Goal: Task Accomplishment & Management: Use online tool/utility

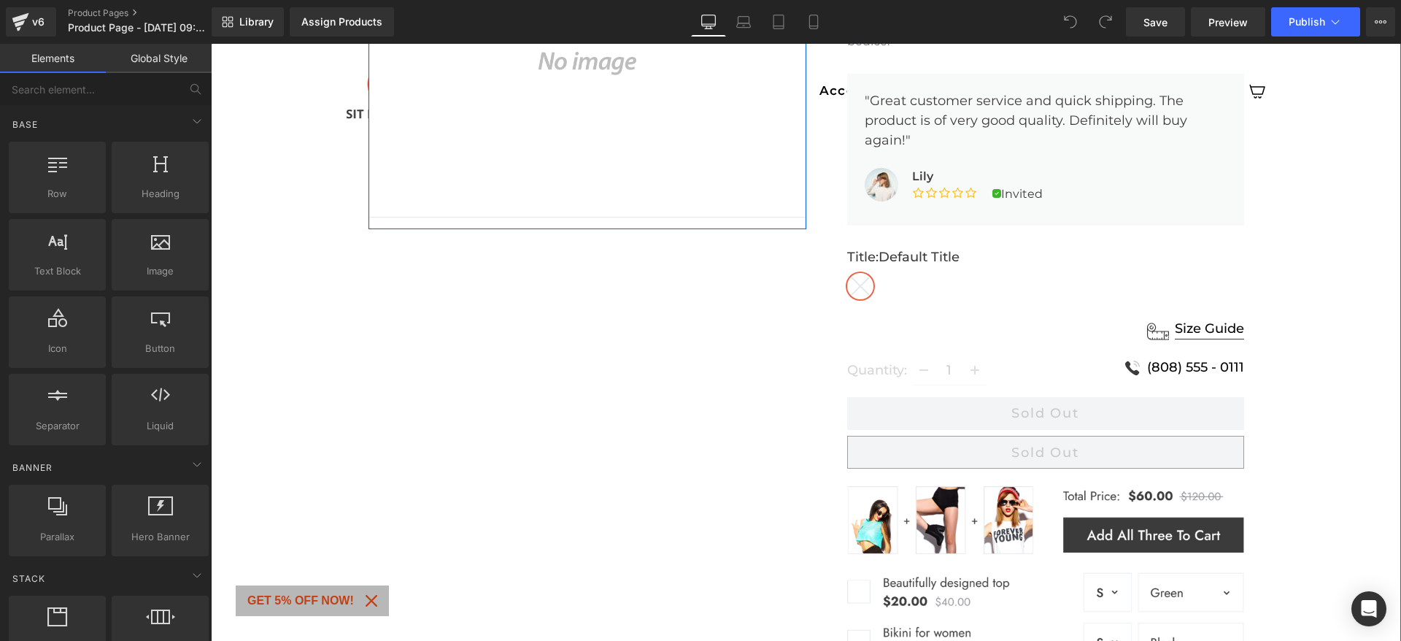
scroll to position [706, 0]
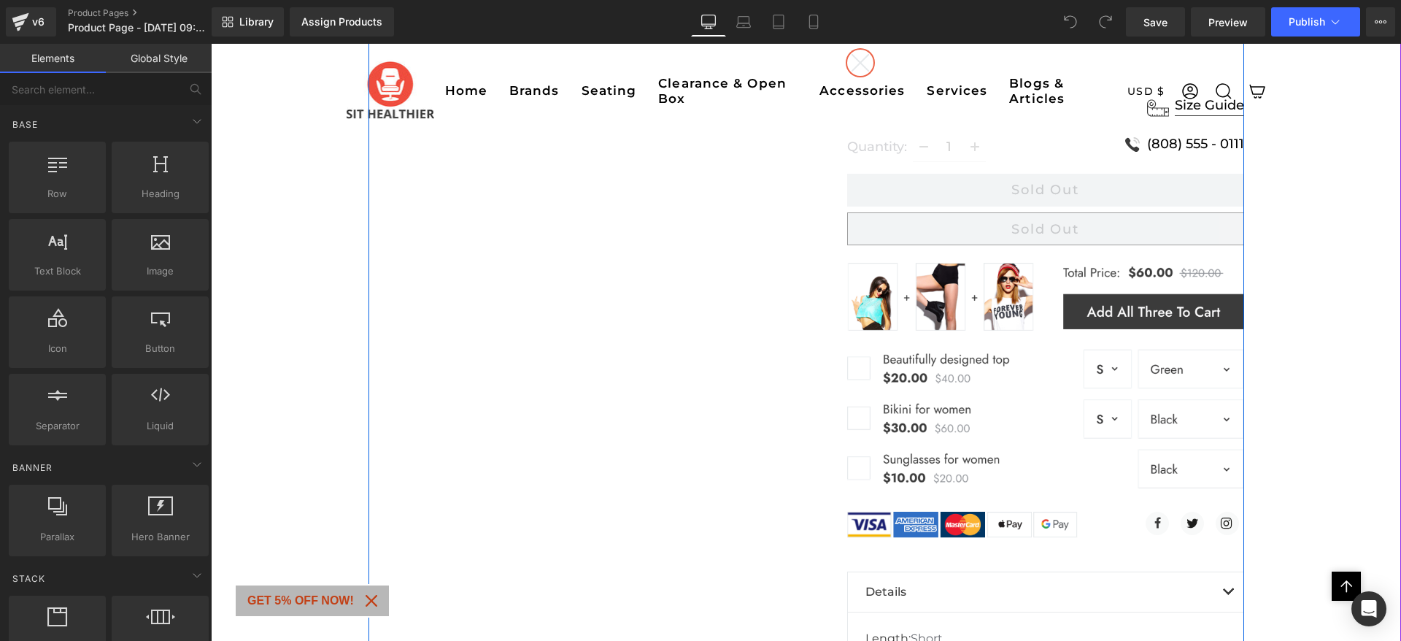
click at [684, 409] on div "Sale Off (P) Image Row Price Difference - Saddle Stool | 360° Rocking Tilt Mech…" at bounding box center [806, 257] width 876 height 1468
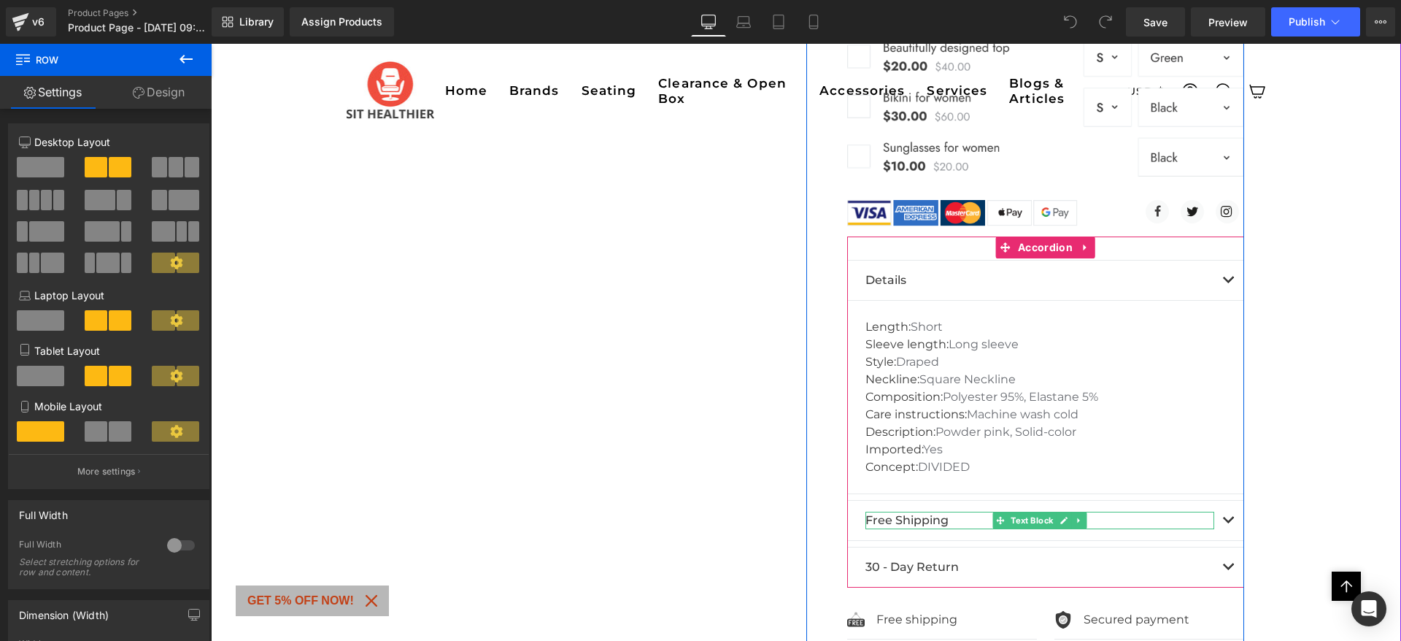
scroll to position [973, 0]
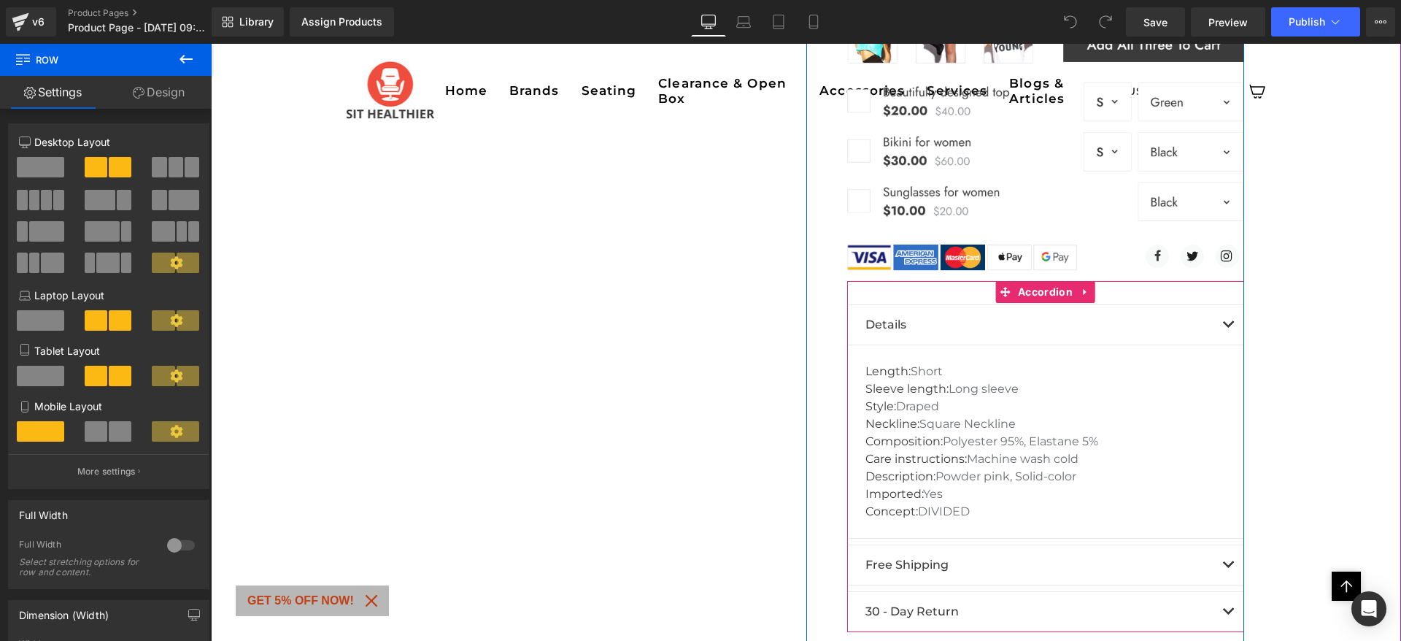
click at [1215, 321] on button "button" at bounding box center [1228, 324] width 29 height 39
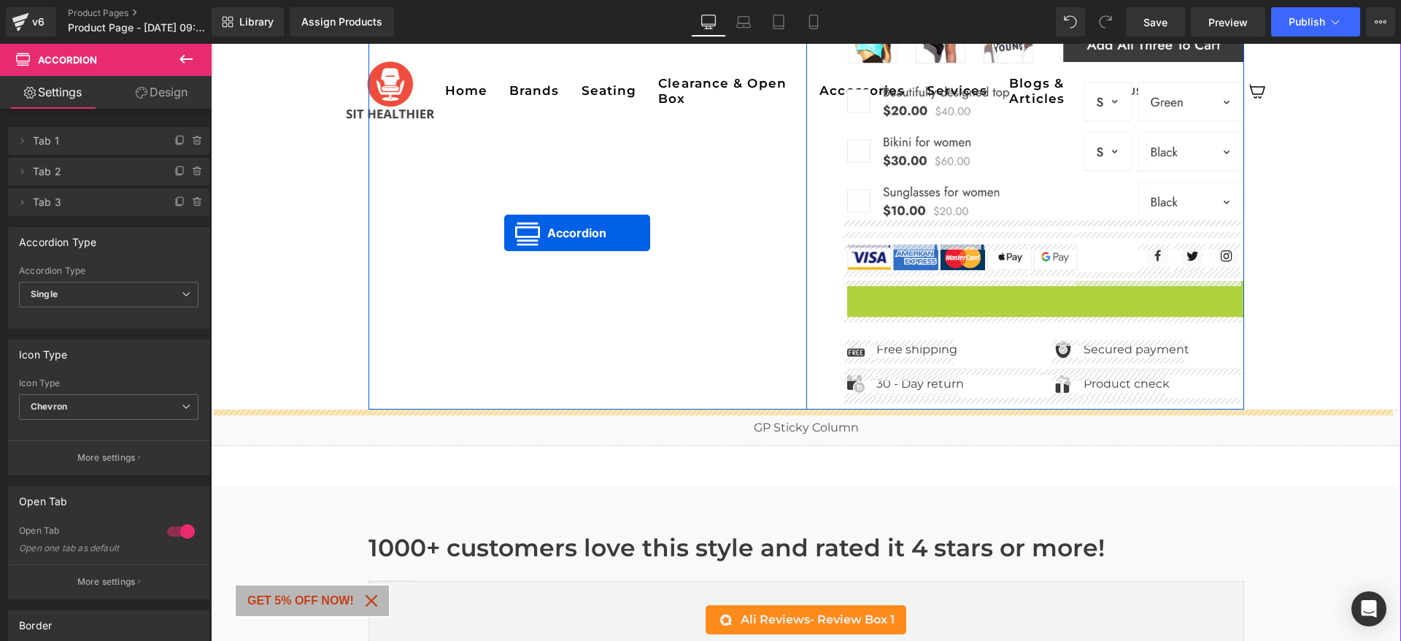
drag, startPoint x: 998, startPoint y: 293, endPoint x: 504, endPoint y: 233, distance: 497.6
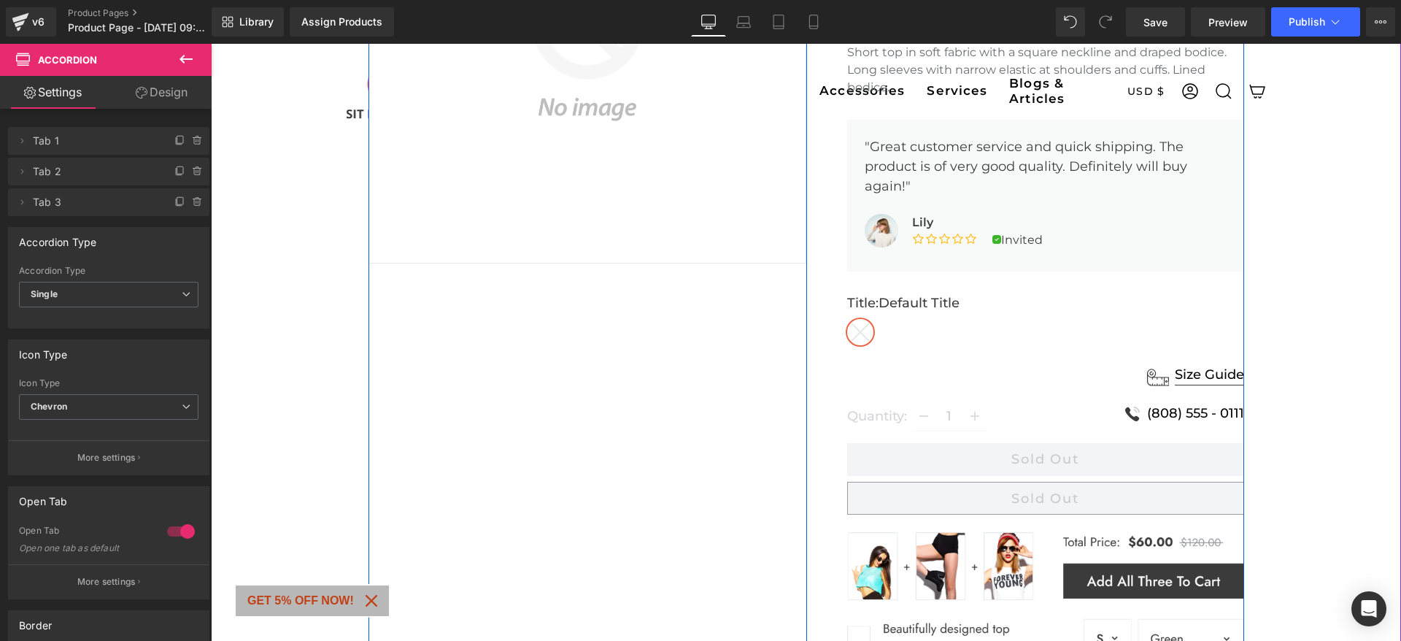
scroll to position [511, 0]
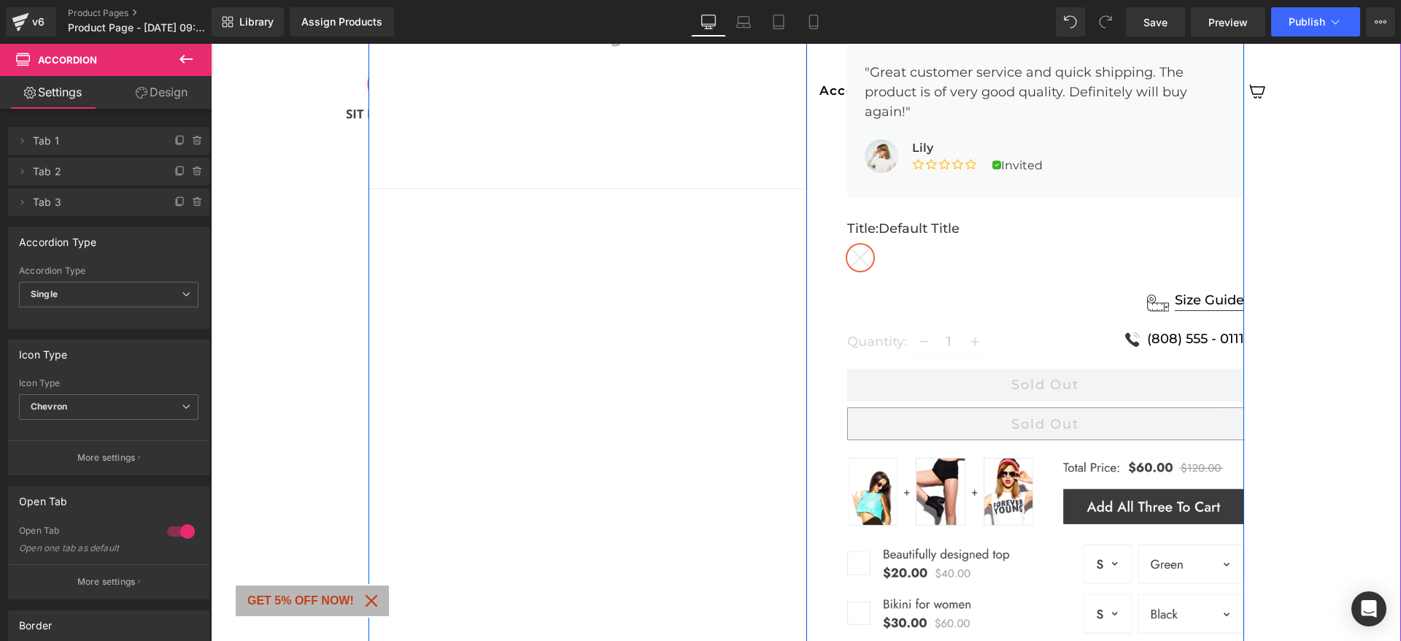
click at [486, 294] on div "Sale Off (P) Image Row Price Difference - Saddle Stool | 360° Rocking Tilt Mech…" at bounding box center [806, 276] width 876 height 1117
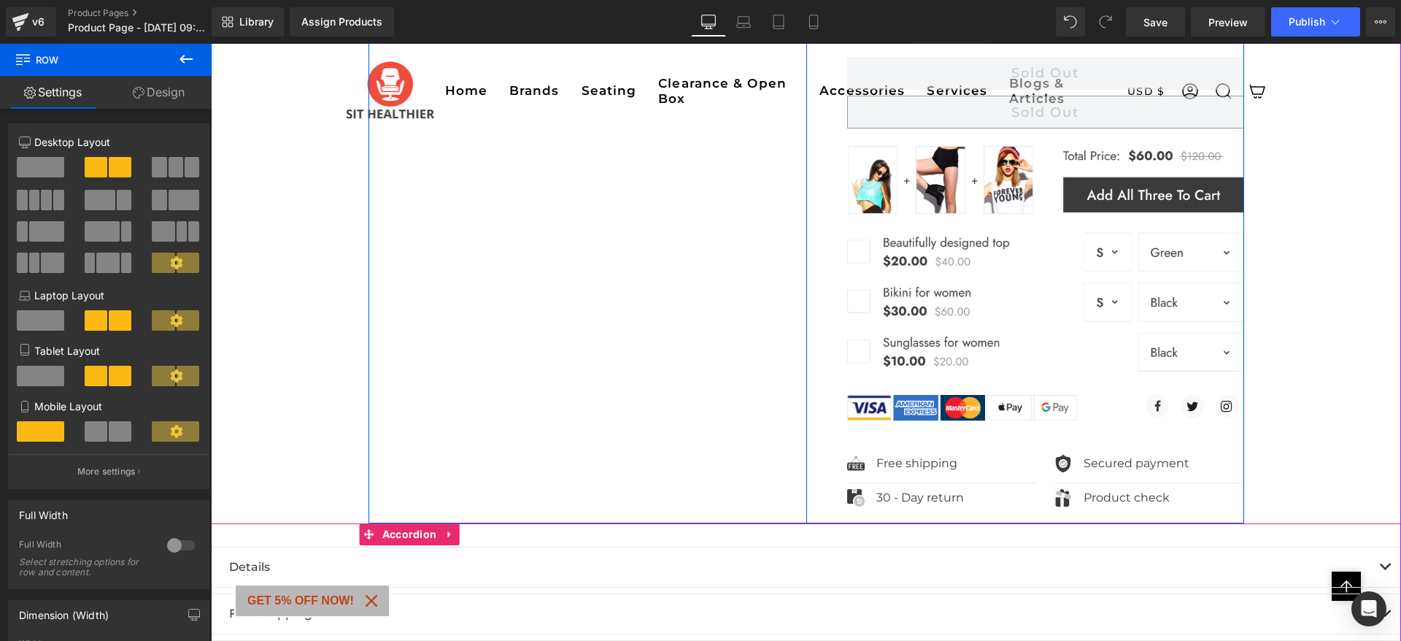
scroll to position [827, 0]
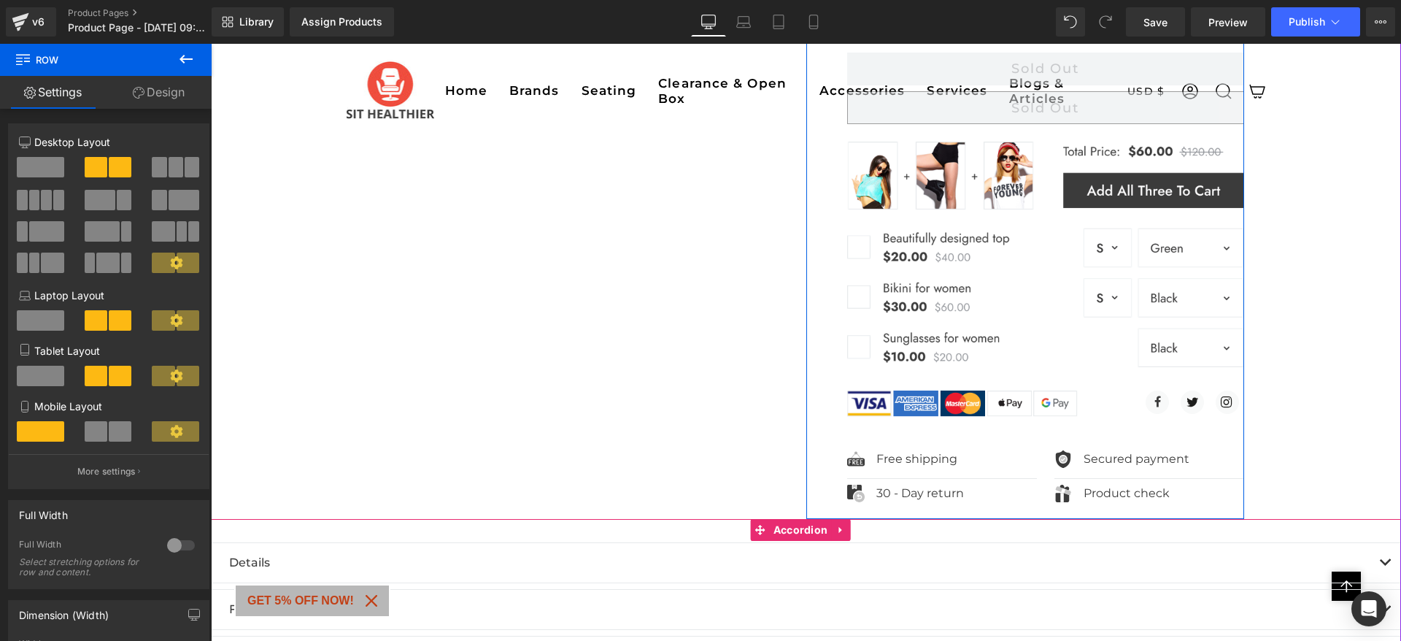
click at [372, 530] on div "Details Text Block Length: Short Sleeve length: Long sleeve Style: Draped Neckl…" at bounding box center [806, 598] width 1190 height 158
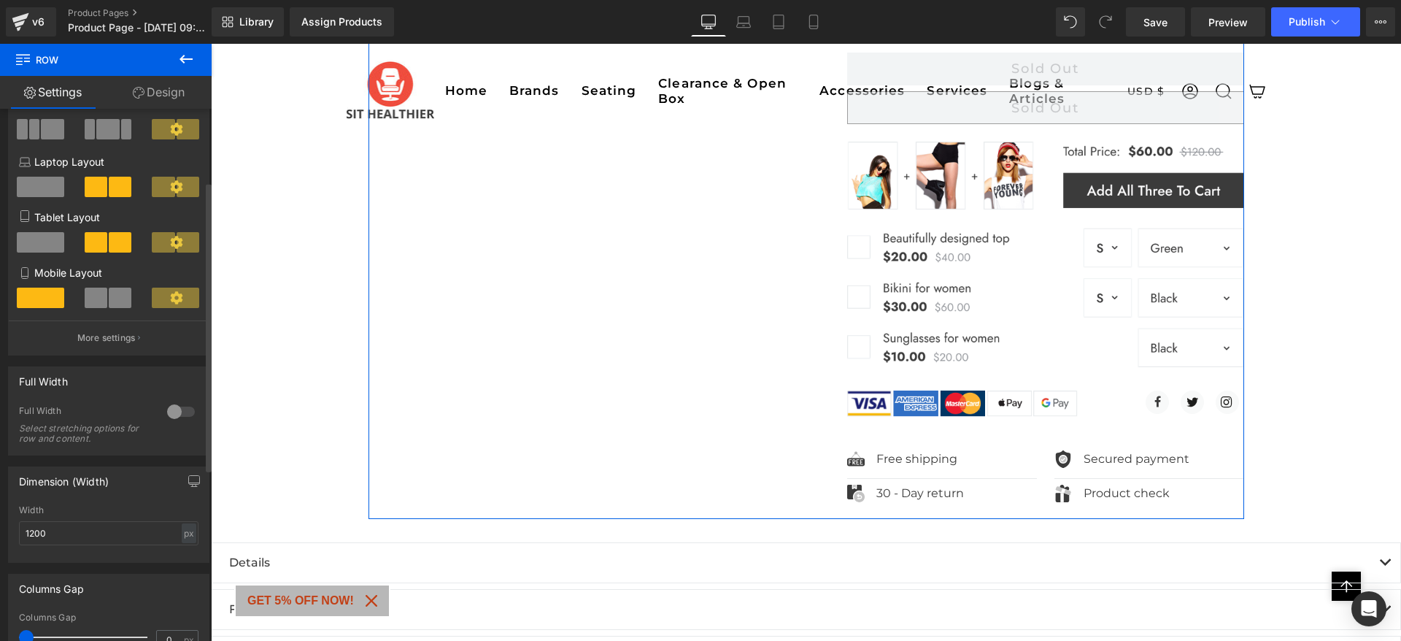
scroll to position [0, 0]
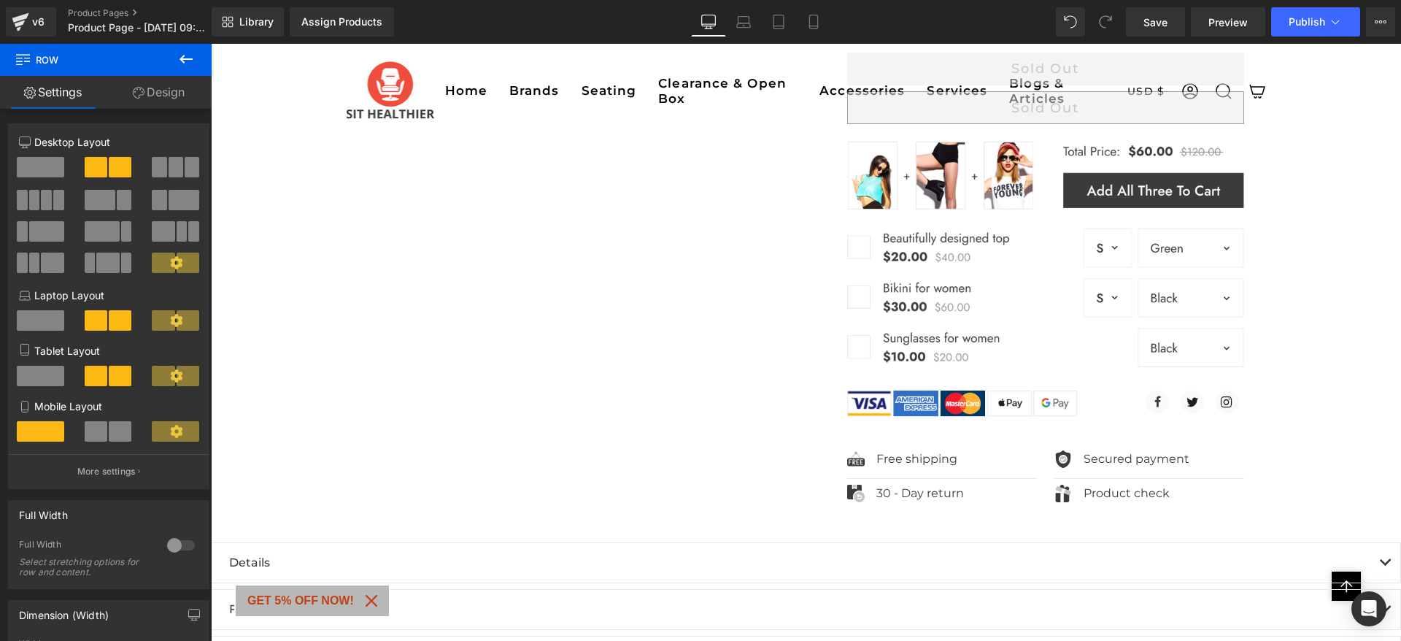
click at [191, 60] on icon at bounding box center [185, 59] width 13 height 9
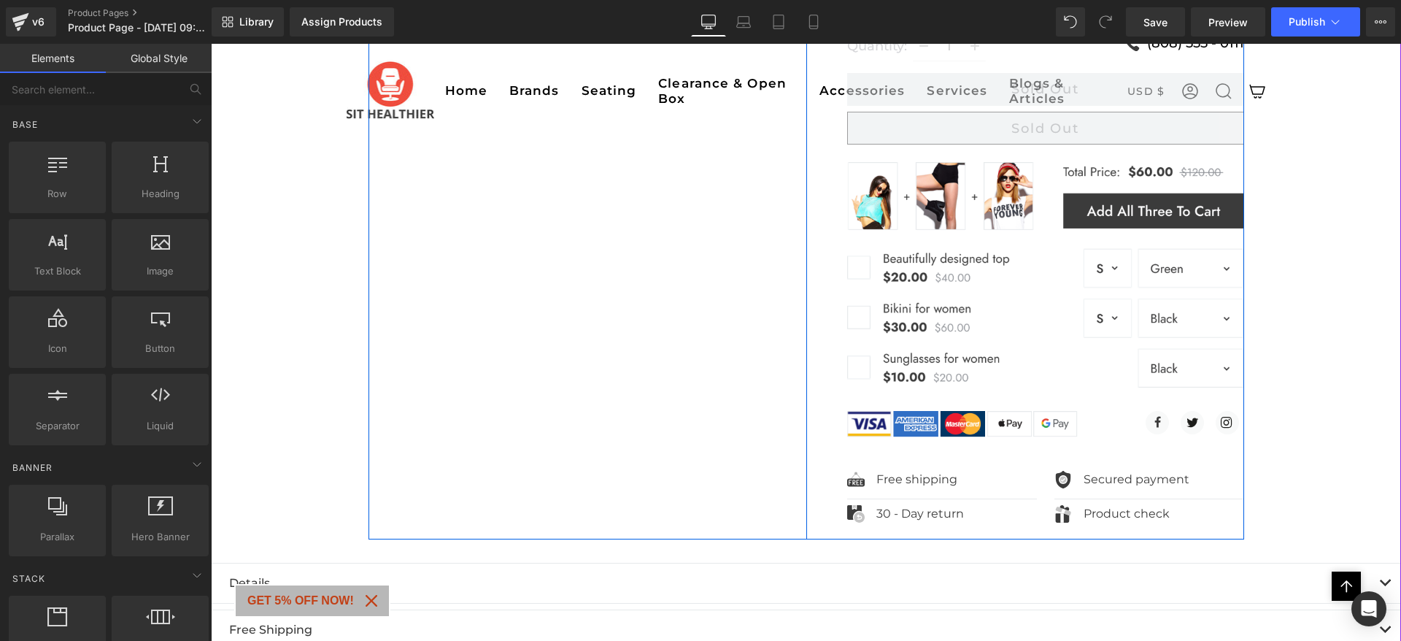
scroll to position [706, 0]
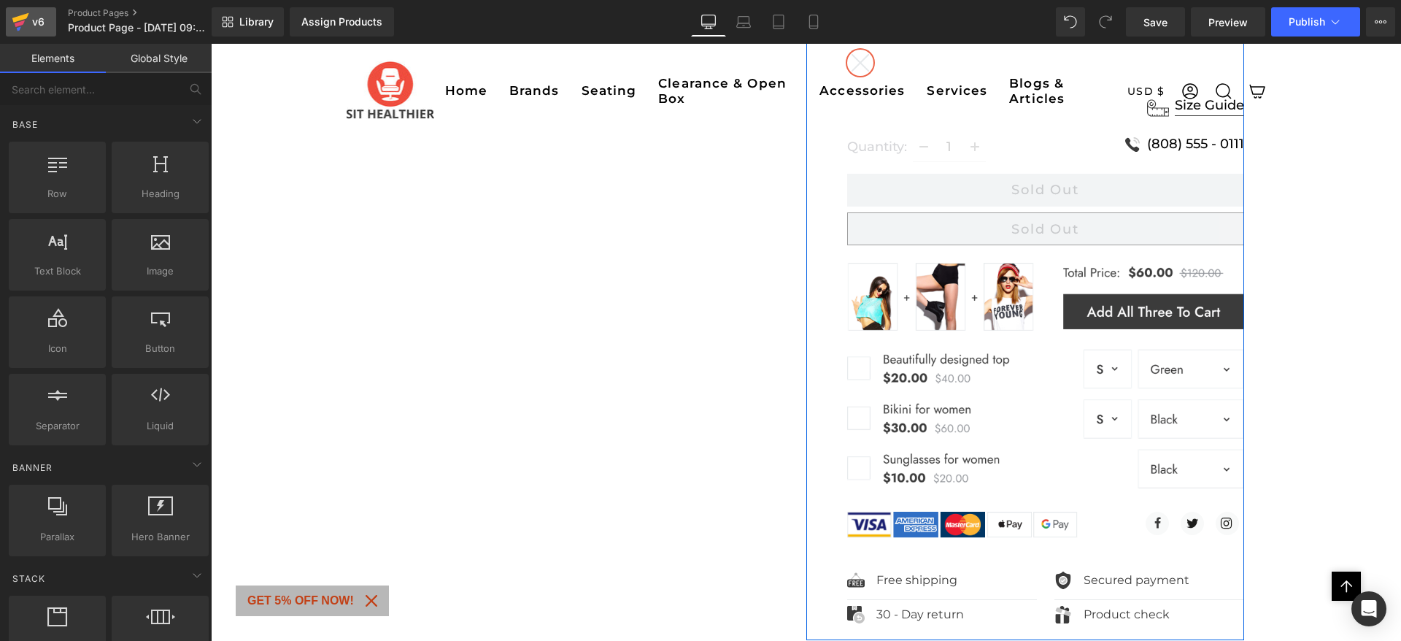
click at [20, 20] on icon at bounding box center [20, 17] width 17 height 9
